Goal: Navigation & Orientation: Understand site structure

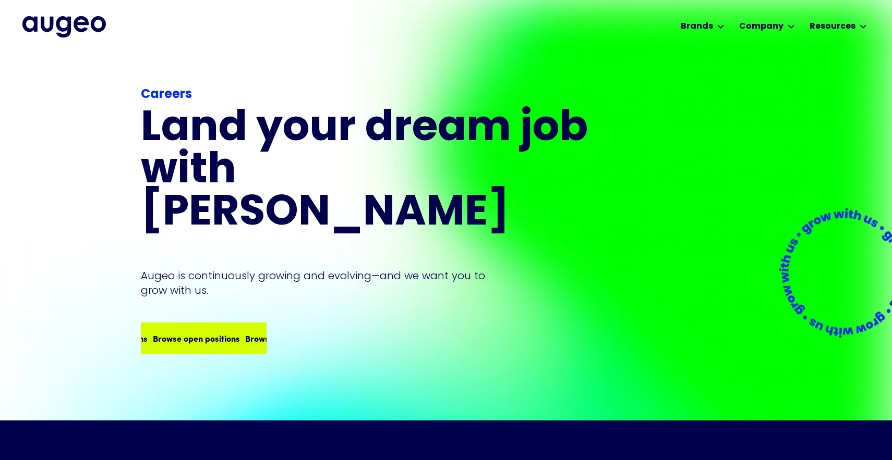
click at [222, 328] on div "Browse open positions Browse open positions Browse open positions Browse open p…" at bounding box center [204, 338] width 124 height 29
click at [74, 23] on img "home" at bounding box center [63, 26] width 83 height 21
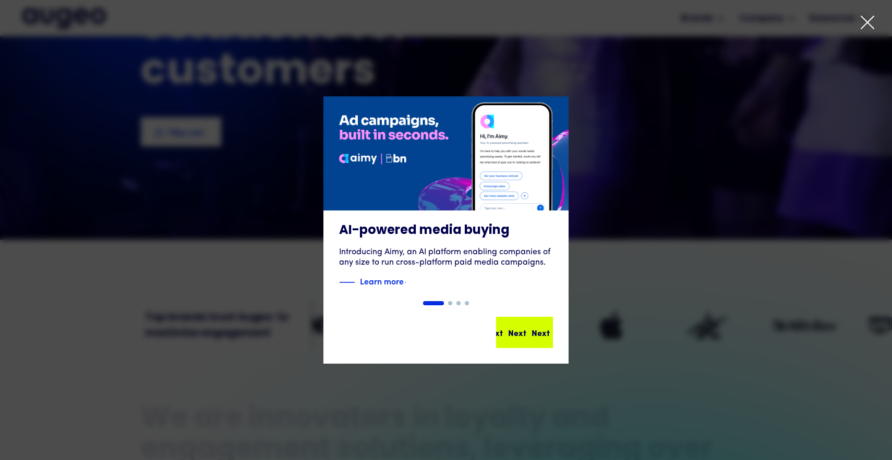
scroll to position [189, 0]
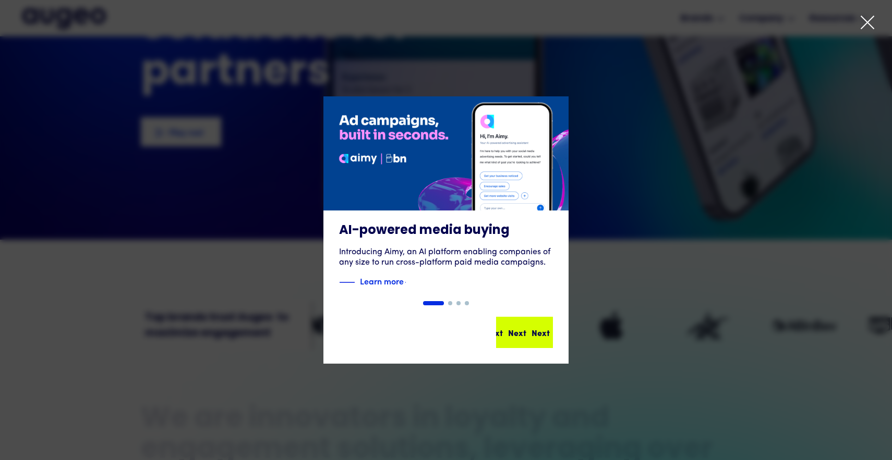
click at [545, 345] on div "Next Next Next Next" at bounding box center [524, 332] width 55 height 29
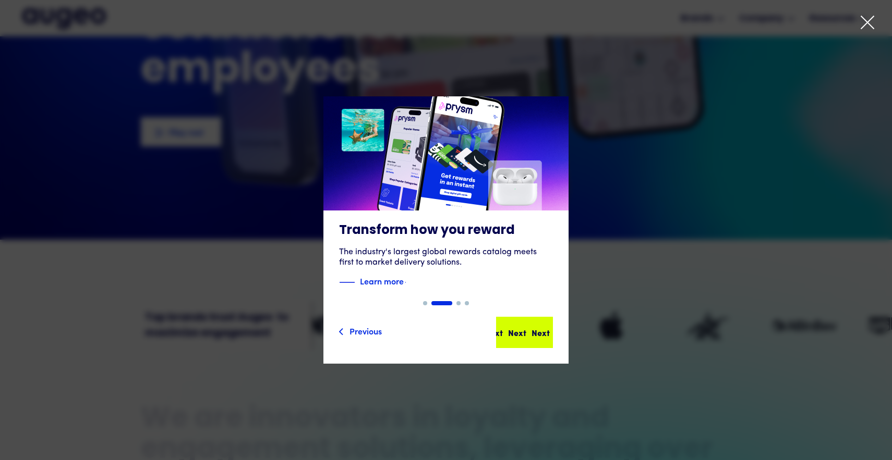
click at [537, 339] on div "Next Next Next Next" at bounding box center [524, 332] width 55 height 29
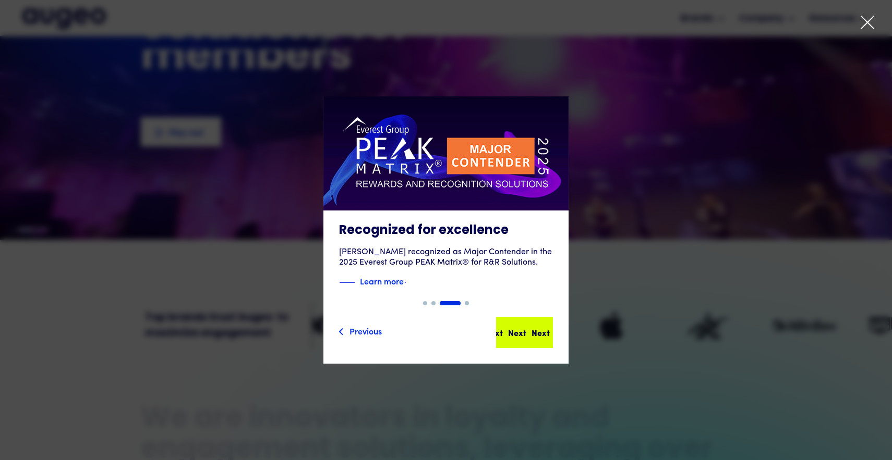
click at [533, 340] on div "Next Next Next Next" at bounding box center [524, 332] width 55 height 29
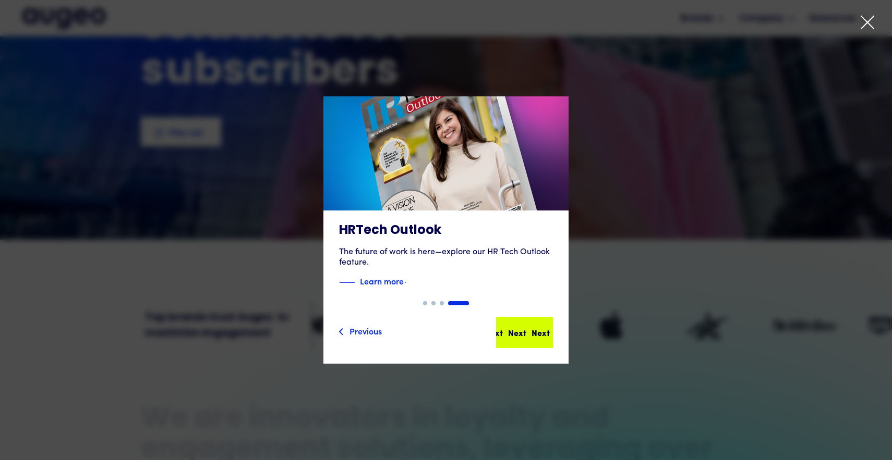
click at [531, 340] on div "Next Next Next Next" at bounding box center [524, 332] width 55 height 29
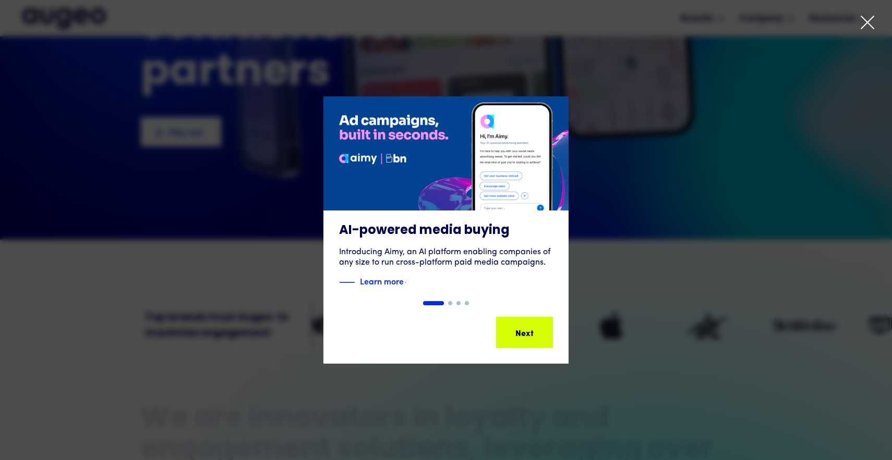
click at [603, 302] on div "carousel" at bounding box center [446, 303] width 892 height 4
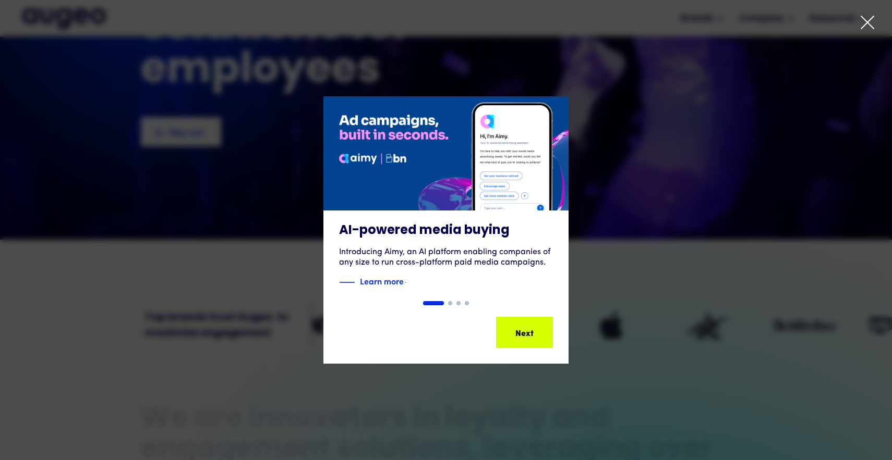
click at [866, 29] on icon at bounding box center [867, 23] width 16 height 16
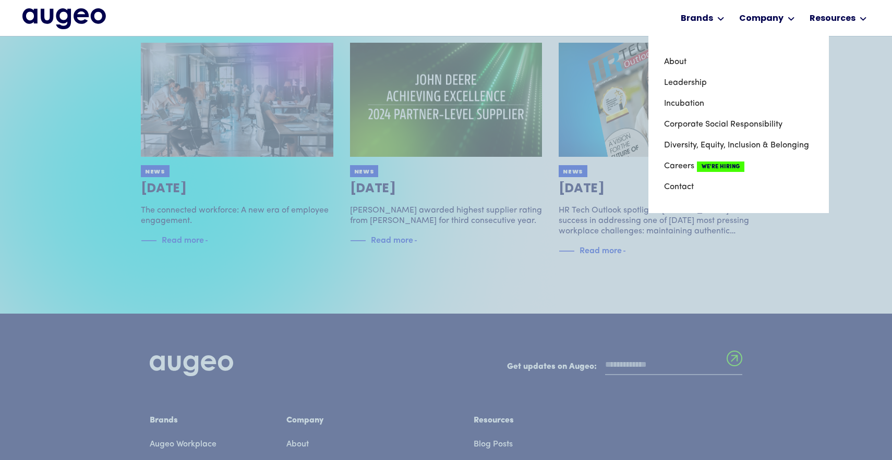
scroll to position [2181, 0]
click at [691, 81] on link "Leadership" at bounding box center [738, 82] width 149 height 21
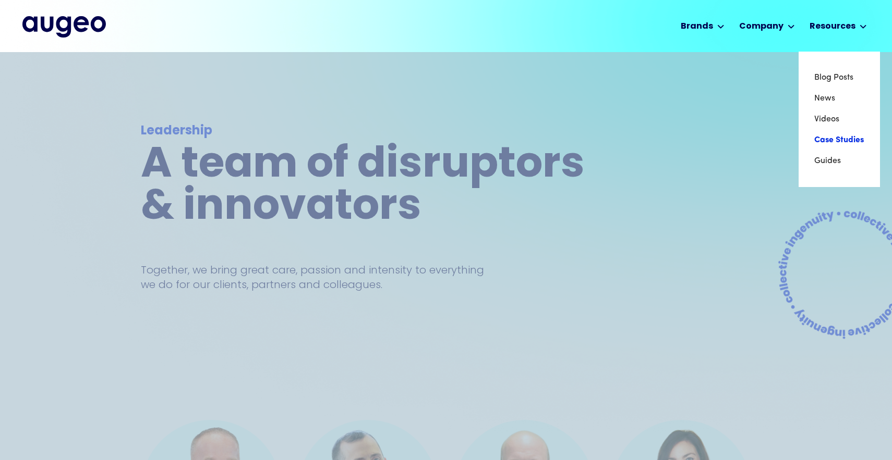
click at [830, 139] on link "Case Studies" at bounding box center [839, 140] width 50 height 21
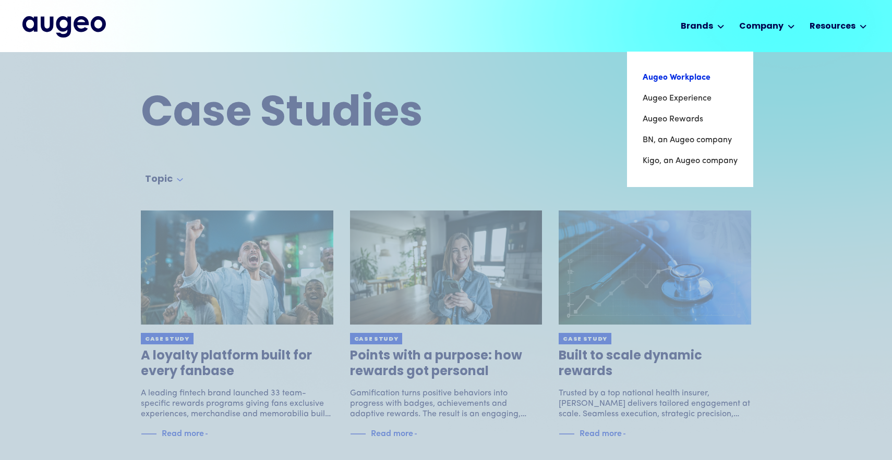
click at [685, 76] on link "Augeo Workplace" at bounding box center [689, 77] width 95 height 21
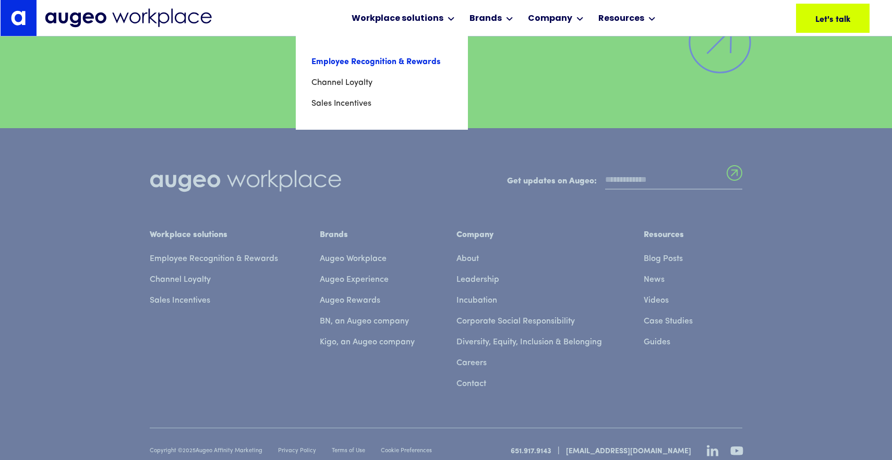
scroll to position [7484, 0]
click at [361, 60] on link "Employee Recognition & Rewards" at bounding box center [381, 62] width 141 height 21
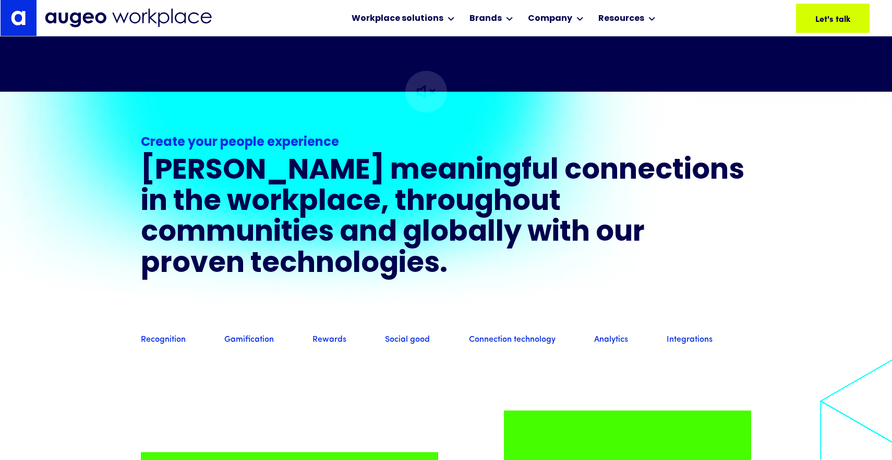
scroll to position [763, 0]
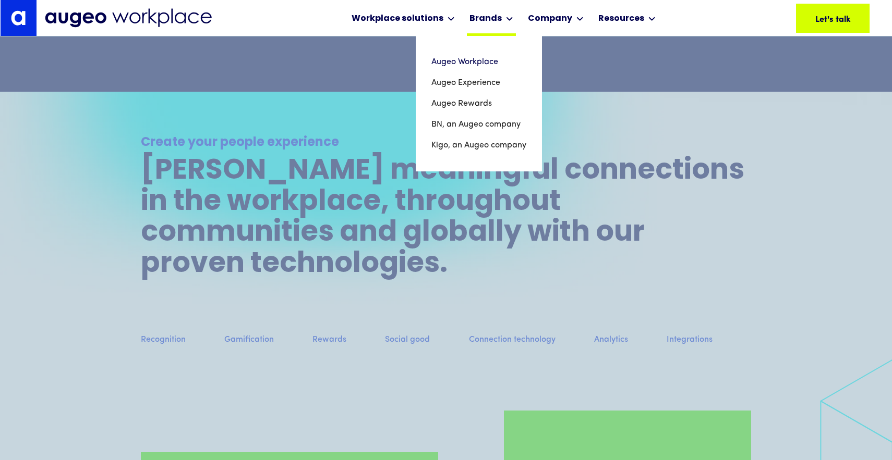
click at [493, 17] on div "Brands" at bounding box center [485, 19] width 32 height 13
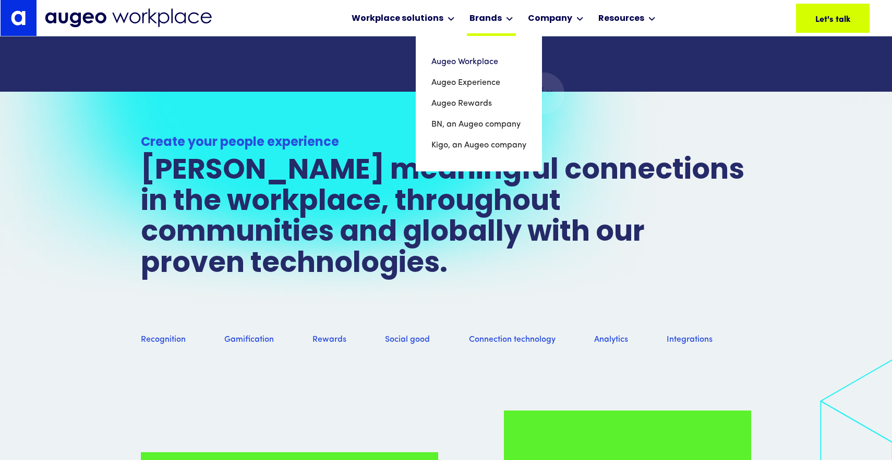
click at [493, 20] on div "Brands" at bounding box center [485, 19] width 32 height 13
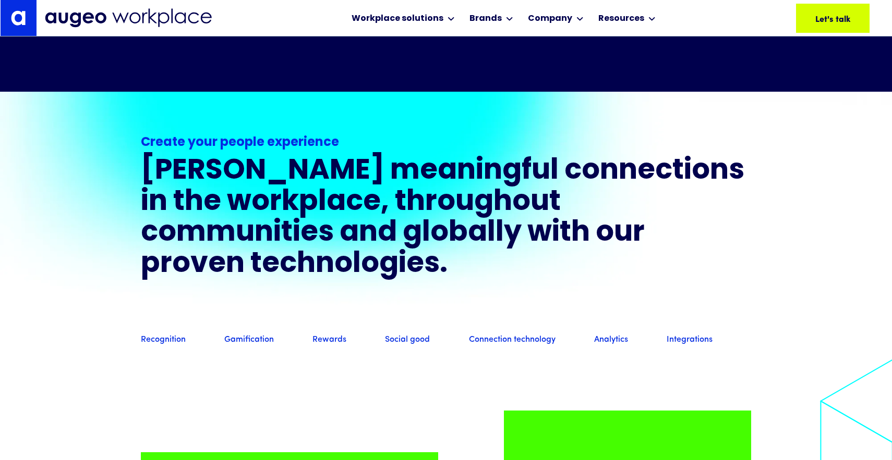
click at [75, 17] on img at bounding box center [128, 17] width 167 height 19
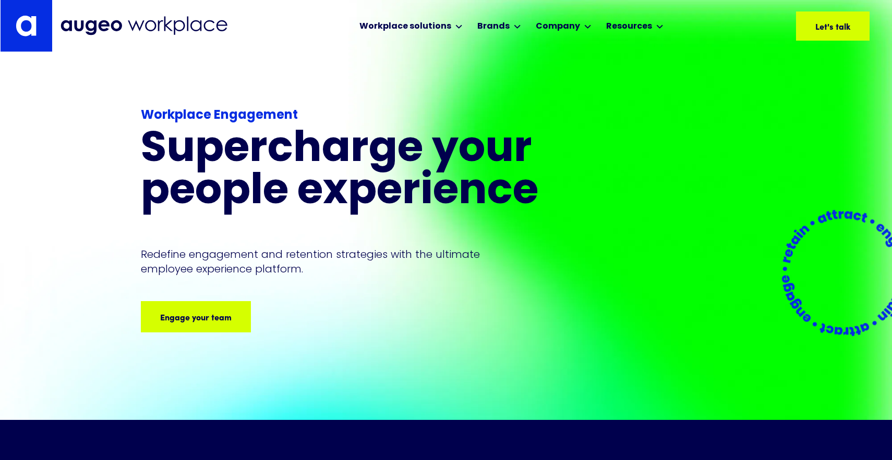
click at [25, 41] on link at bounding box center [27, 26] width 52 height 52
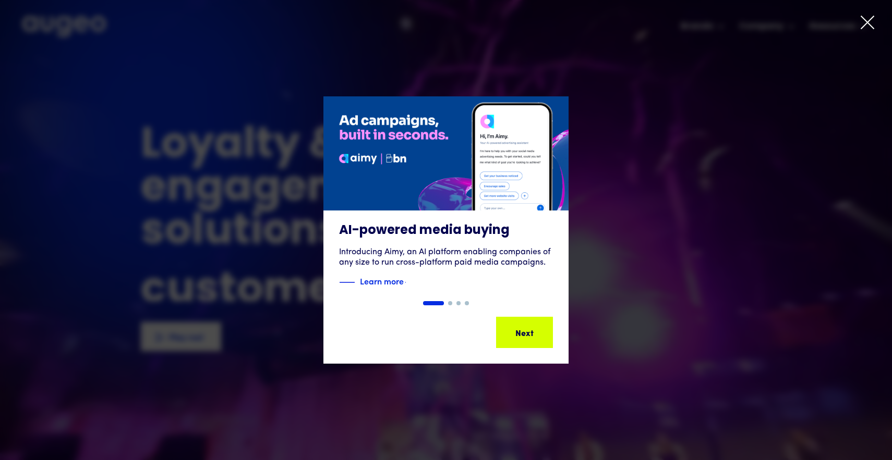
click at [864, 25] on icon at bounding box center [867, 23] width 16 height 16
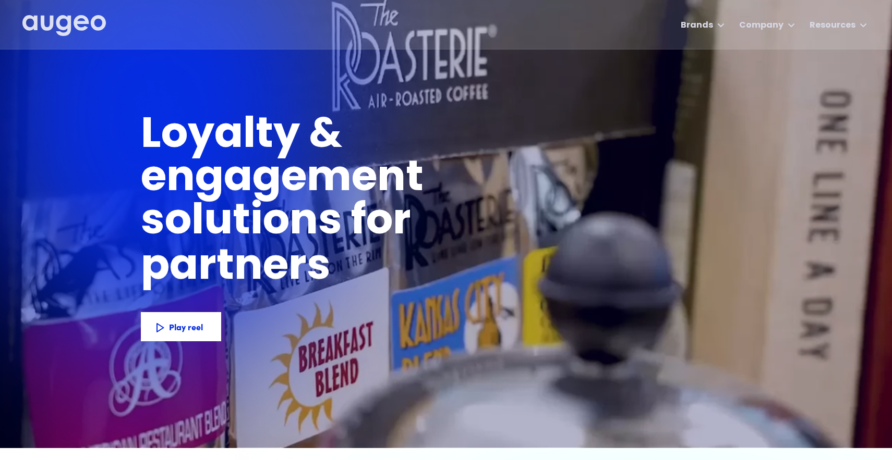
scroll to position [7, 0]
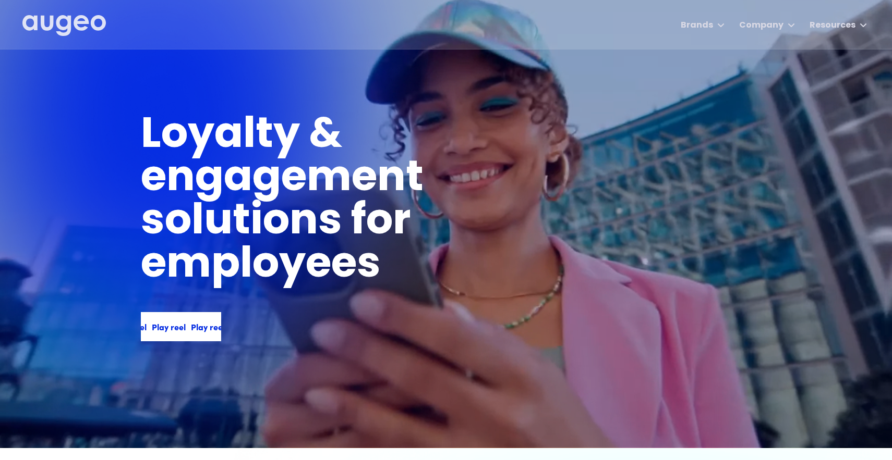
click at [190, 334] on div "Play reel Play reel Play reel Play reel" at bounding box center [181, 326] width 80 height 29
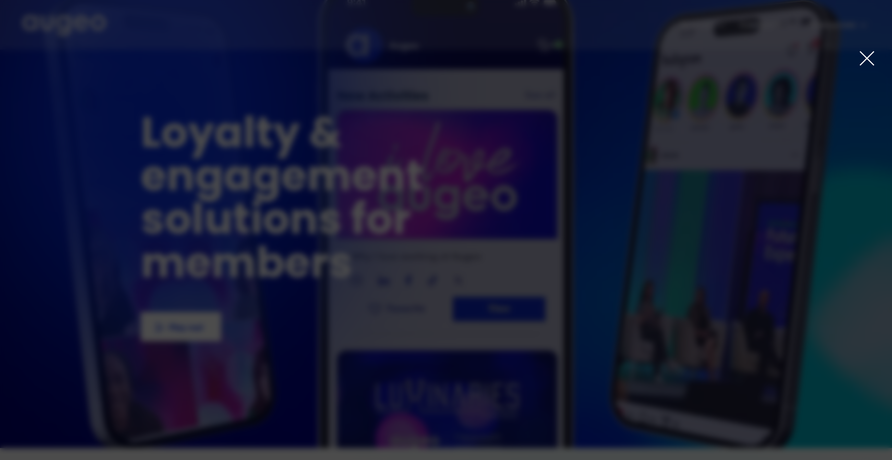
click at [869, 59] on icon at bounding box center [866, 58] width 17 height 17
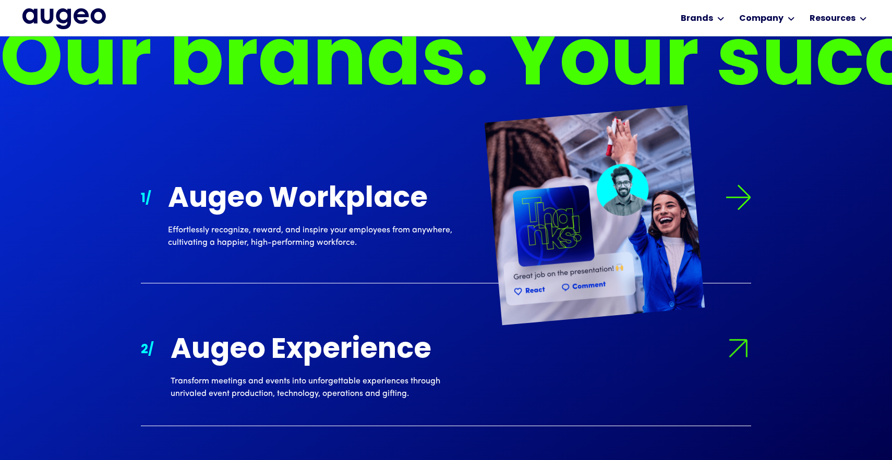
scroll to position [934, 0]
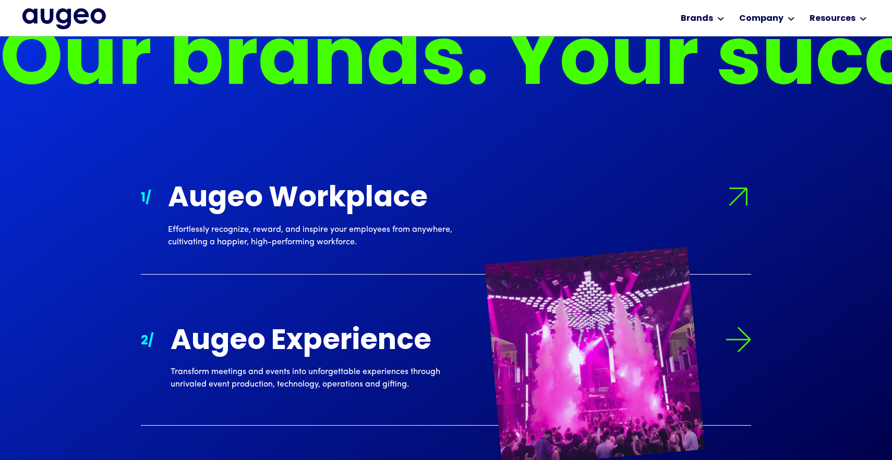
click at [441, 344] on div "Augeo Experience" at bounding box center [321, 342] width 300 height 31
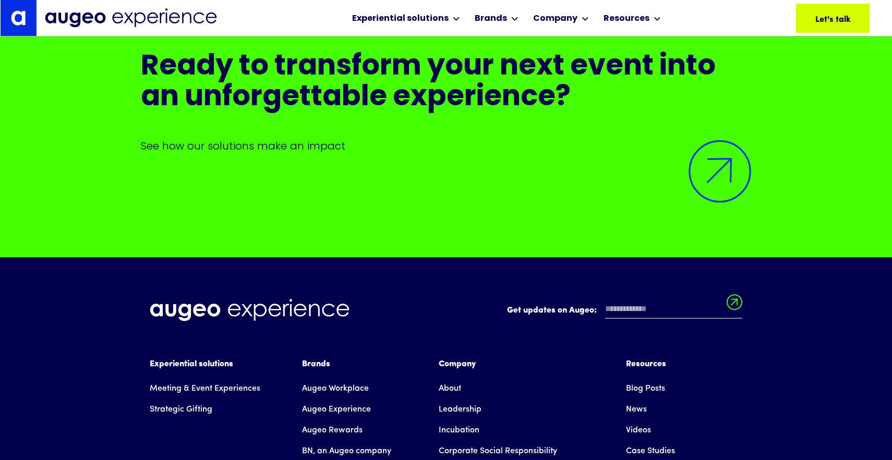
scroll to position [9269, 0]
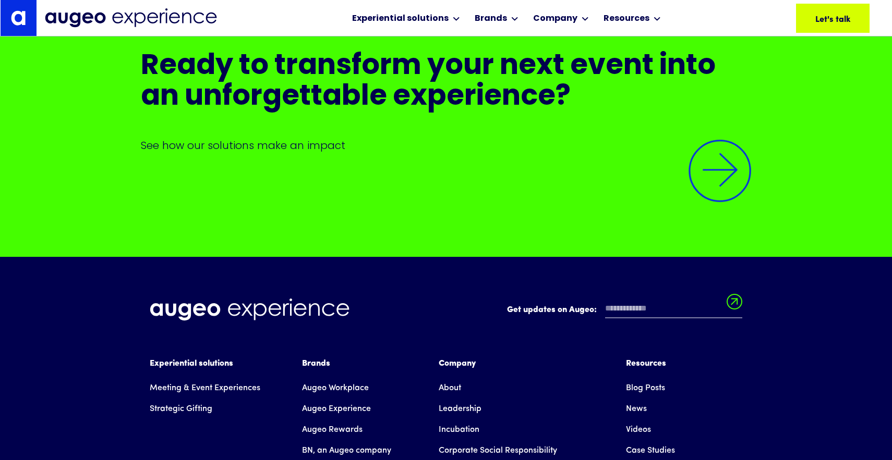
click at [703, 181] on img at bounding box center [719, 171] width 89 height 89
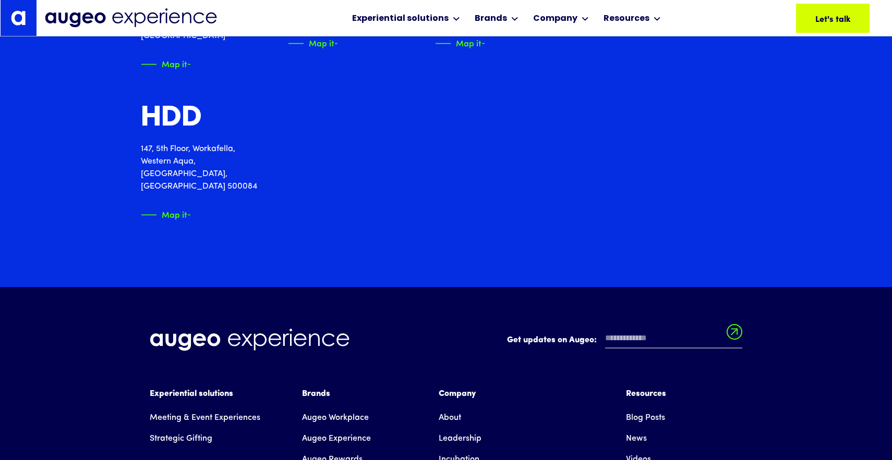
scroll to position [1722, 0]
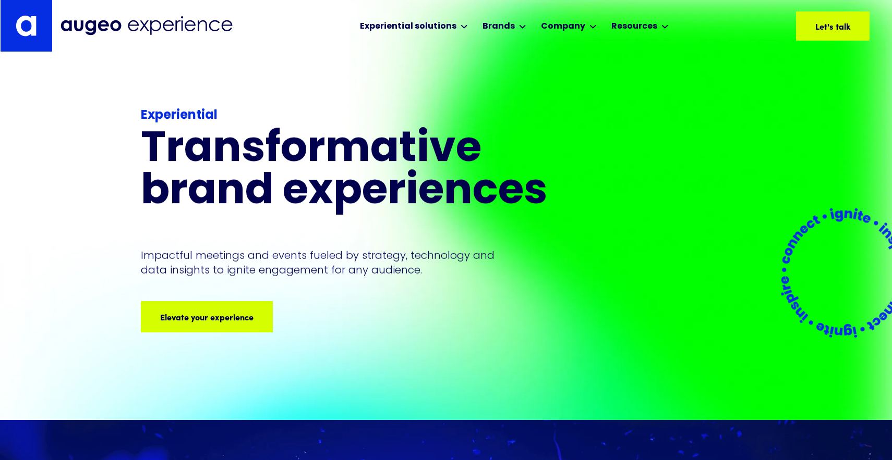
scroll to position [7877, 0]
